Goal: Entertainment & Leisure: Consume media (video, audio)

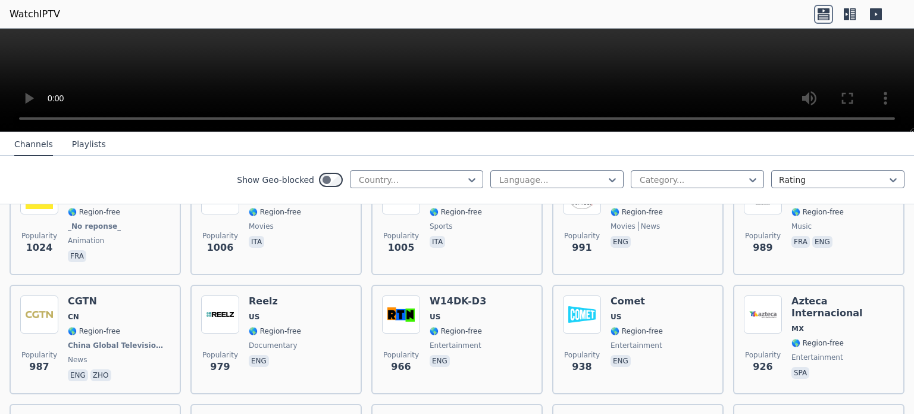
scroll to position [2185, 0]
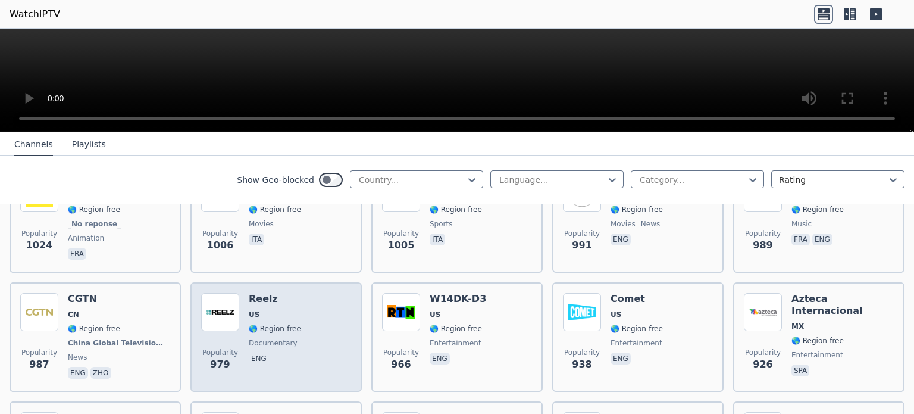
click at [250, 293] on h6 "Reelz" at bounding box center [275, 299] width 52 height 12
click at [216, 299] on img at bounding box center [220, 312] width 38 height 38
click at [251, 352] on p "eng" at bounding box center [259, 358] width 20 height 12
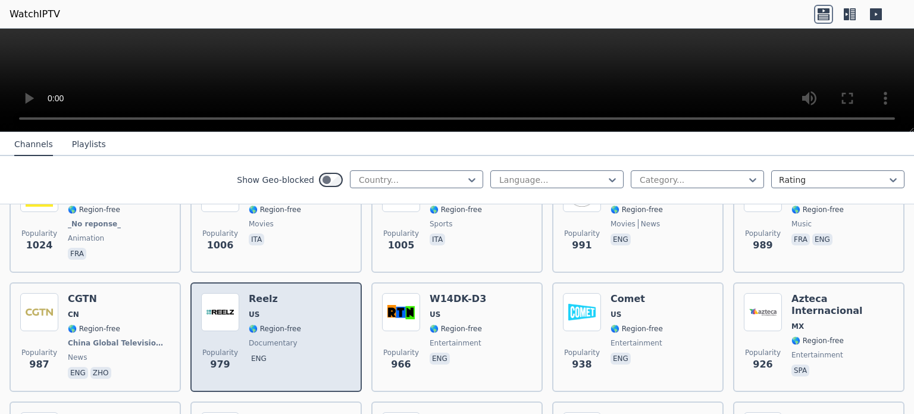
click at [257, 293] on h6 "Reelz" at bounding box center [275, 299] width 52 height 12
click at [217, 293] on img at bounding box center [220, 312] width 38 height 38
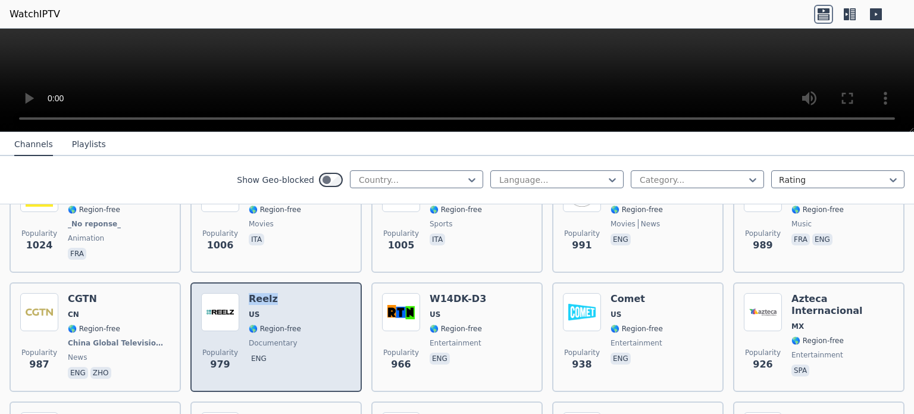
click at [217, 293] on img at bounding box center [220, 312] width 38 height 38
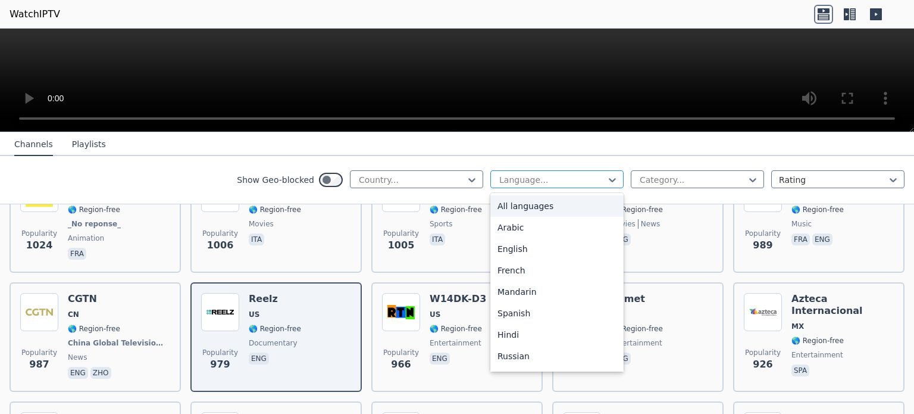
click at [531, 172] on div "Language..." at bounding box center [556, 179] width 133 height 18
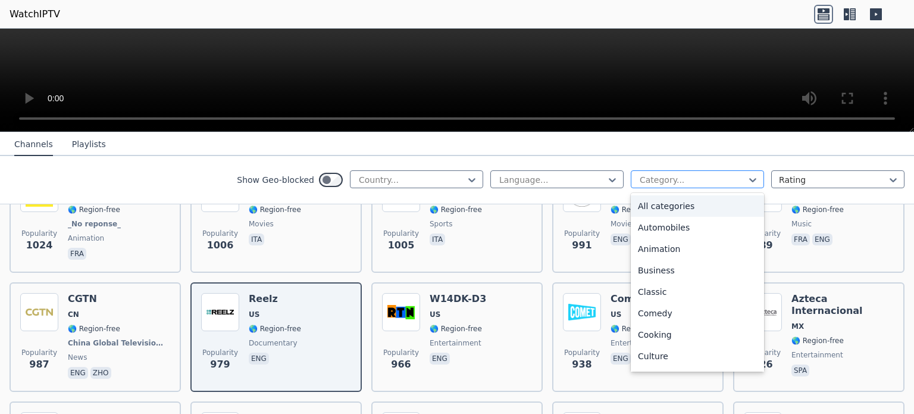
click at [671, 180] on div at bounding box center [693, 180] width 108 height 12
